Goal: Task Accomplishment & Management: Use online tool/utility

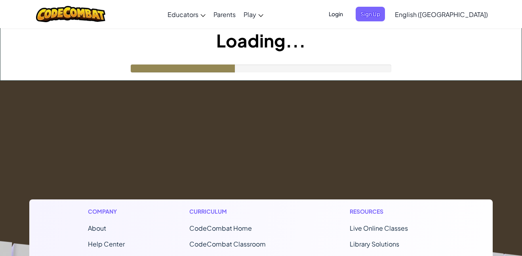
click at [348, 12] on span "Login" at bounding box center [336, 14] width 24 height 15
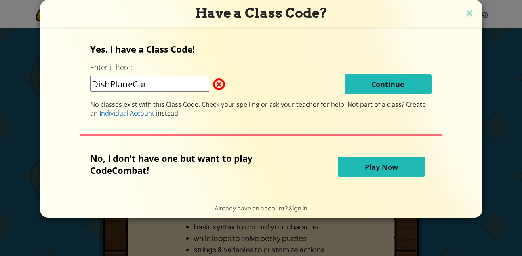
click at [384, 166] on span "Play Now" at bounding box center [381, 167] width 33 height 10
